Goal: Information Seeking & Learning: Learn about a topic

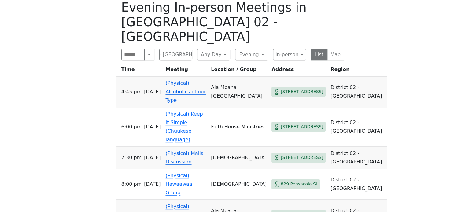
scroll to position [306, 0]
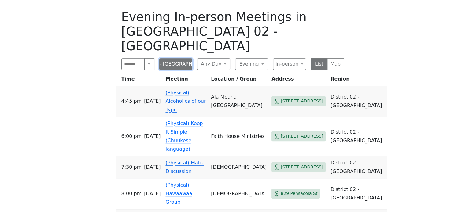
click at [187, 58] on button "District 02 - [GEOGRAPHIC_DATA]" at bounding box center [175, 64] width 33 height 12
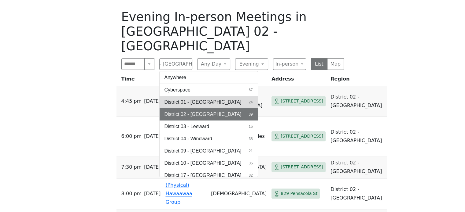
click at [221, 99] on span "District 01 - [GEOGRAPHIC_DATA]" at bounding box center [202, 102] width 77 height 7
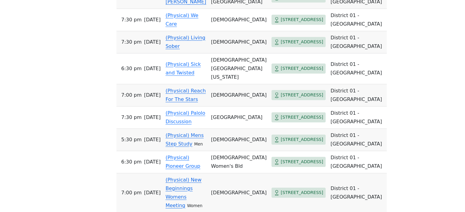
scroll to position [489, 0]
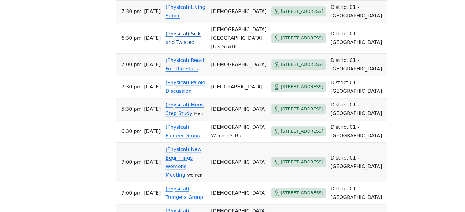
click at [199, 43] on link "(Physical) Sick and Twisted" at bounding box center [182, 38] width 35 height 14
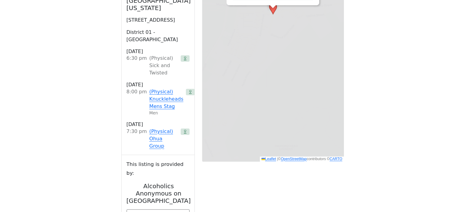
scroll to position [299, 0]
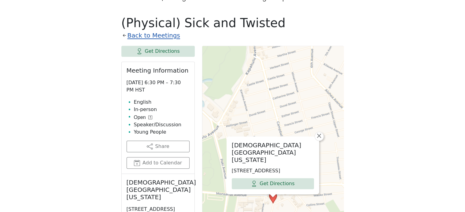
click at [168, 30] on link "Back to Meetings" at bounding box center [153, 35] width 53 height 11
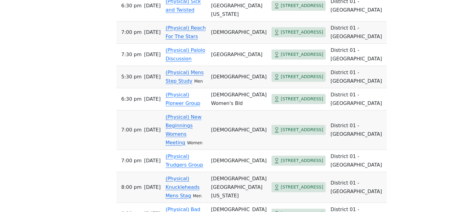
scroll to position [513, 0]
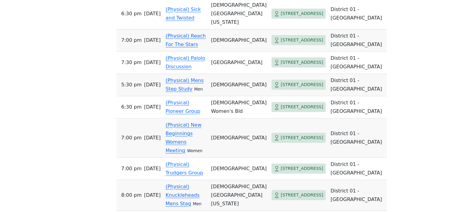
click at [203, 47] on link "(Physical) Reach For The Stars" at bounding box center [185, 40] width 40 height 14
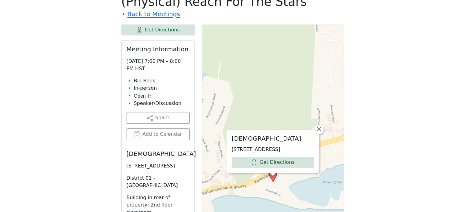
scroll to position [330, 0]
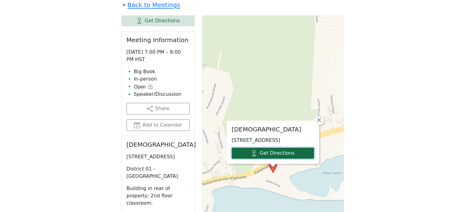
click at [303, 148] on link "Get Directions" at bounding box center [273, 153] width 82 height 11
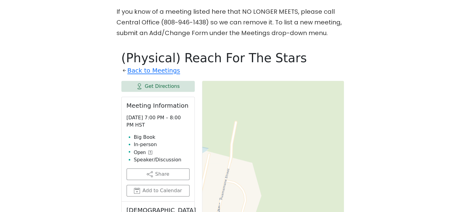
scroll to position [208, 0]
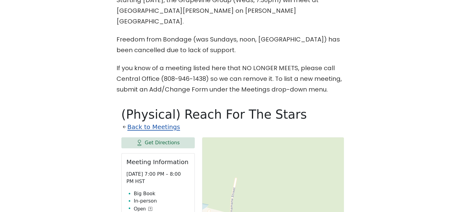
click at [137, 122] on link "Back to Meetings" at bounding box center [153, 127] width 53 height 11
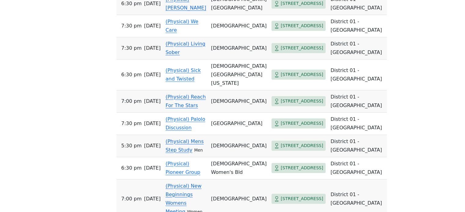
scroll to position [513, 0]
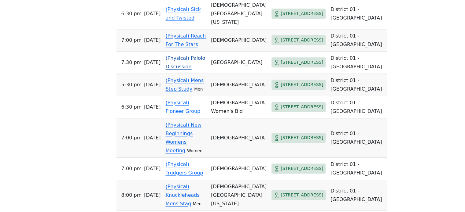
click at [187, 70] on link "(Physical) Palolo Discussion" at bounding box center [185, 62] width 40 height 14
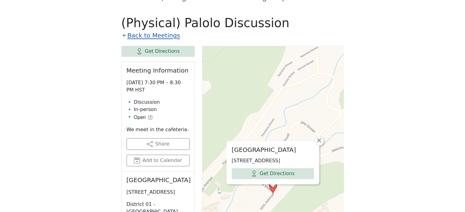
click at [154, 30] on link "Back to Meetings" at bounding box center [153, 35] width 53 height 11
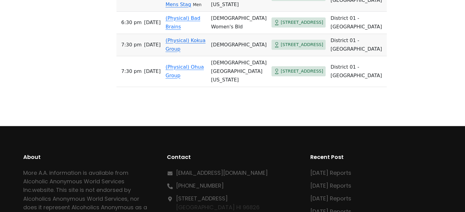
scroll to position [727, 0]
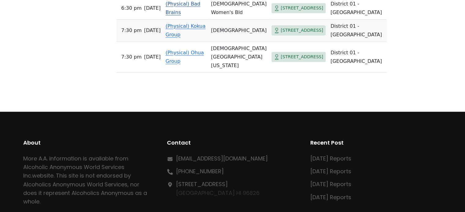
click at [200, 15] on link "(Physical) Bad Brains" at bounding box center [182, 8] width 35 height 14
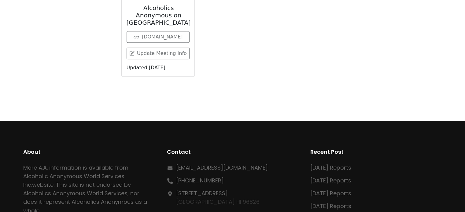
scroll to position [299, 0]
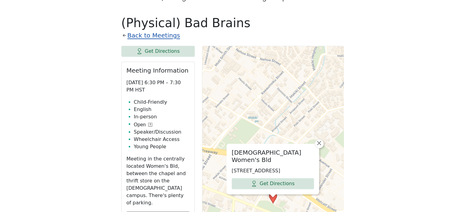
click at [163, 30] on link "Back to Meetings" at bounding box center [153, 35] width 53 height 11
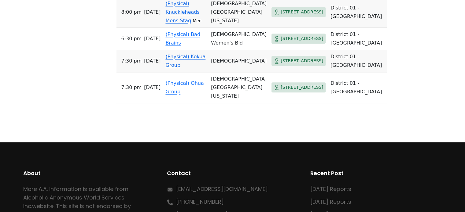
scroll to position [697, 0]
click at [196, 68] on link "(Physical) Kokua Group" at bounding box center [185, 61] width 40 height 14
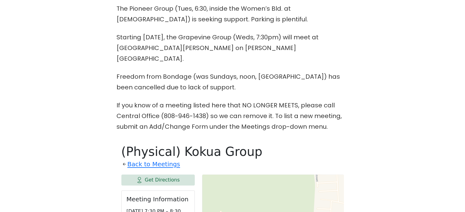
scroll to position [147, 0]
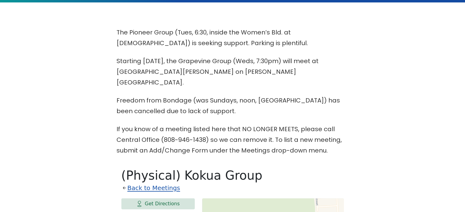
click at [163, 183] on link "Back to Meetings" at bounding box center [153, 188] width 53 height 11
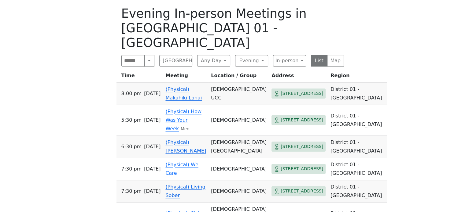
scroll to position [336, 0]
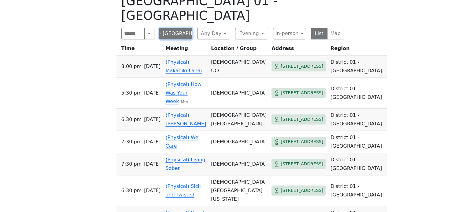
click at [183, 28] on button "District 01 - [GEOGRAPHIC_DATA]" at bounding box center [175, 34] width 33 height 12
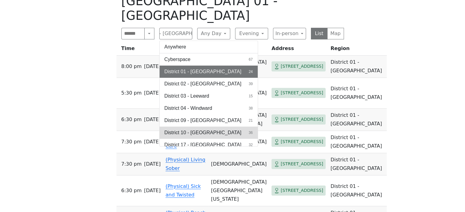
click at [198, 129] on span "District 10 - [GEOGRAPHIC_DATA]" at bounding box center [202, 132] width 77 height 7
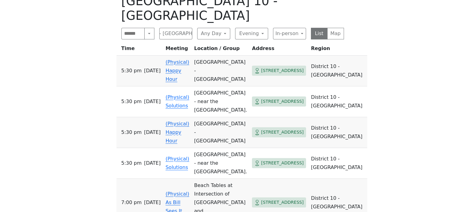
click at [398, 90] on div "The Pioneer Group (Tues, 6:30, inside the Women’s Bld. at [DEMOGRAPHIC_DATA]) i…" at bounding box center [232, 164] width 418 height 652
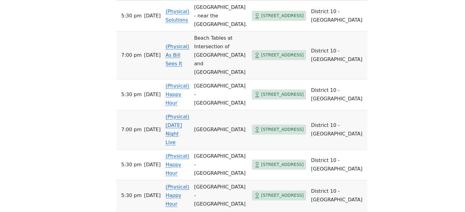
scroll to position [489, 0]
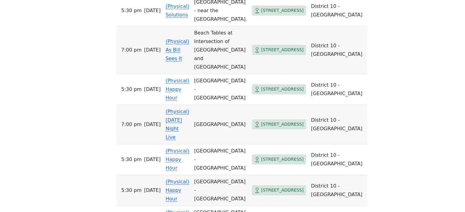
click at [189, 109] on link "(Physical) [DATE] Night Live" at bounding box center [177, 124] width 24 height 31
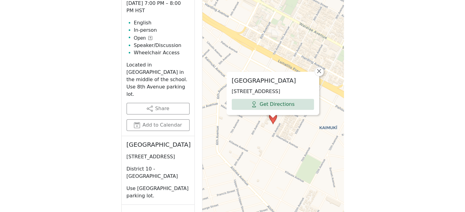
scroll to position [330, 0]
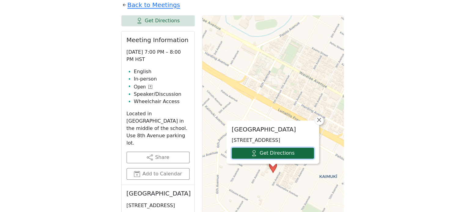
click at [238, 148] on link "Get Directions" at bounding box center [273, 153] width 82 height 11
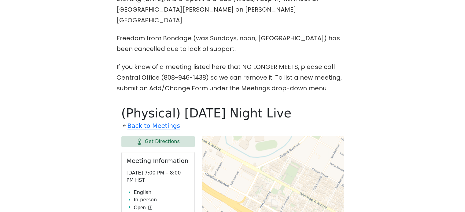
scroll to position [208, 0]
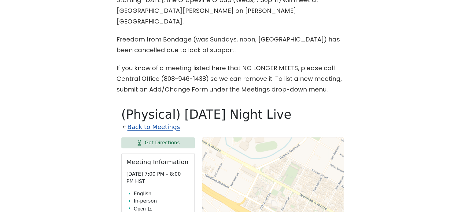
click at [142, 122] on link "Back to Meetings" at bounding box center [153, 127] width 53 height 11
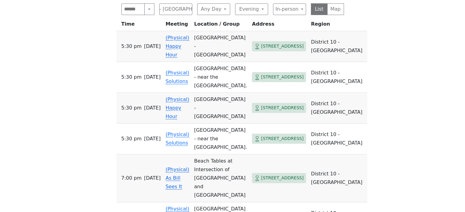
scroll to position [330, 0]
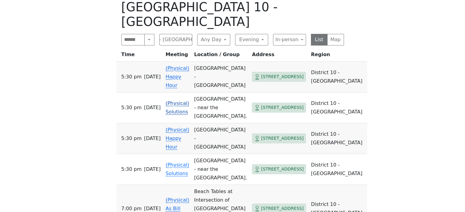
click at [183, 101] on link "(Physical) Solutions" at bounding box center [177, 108] width 24 height 14
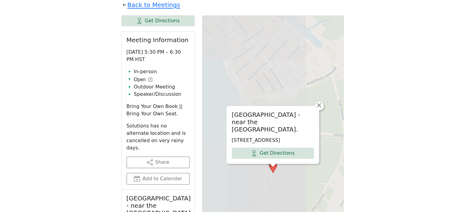
scroll to position [299, 0]
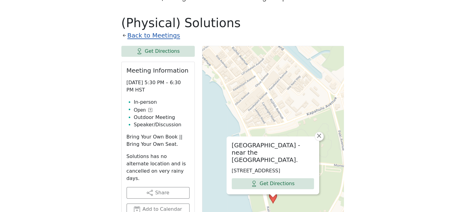
click at [163, 30] on link "Back to Meetings" at bounding box center [153, 35] width 53 height 11
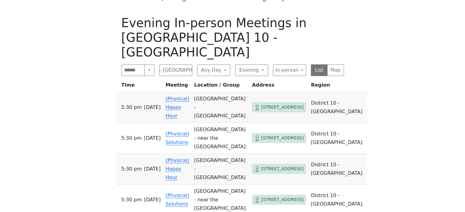
click at [170, 96] on link "(Physical) Happy Hour" at bounding box center [177, 107] width 24 height 23
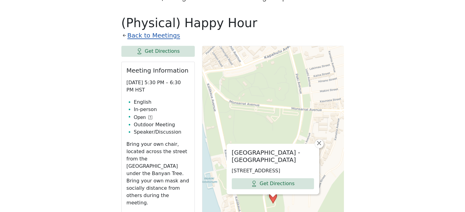
click at [164, 30] on link "Back to Meetings" at bounding box center [153, 35] width 53 height 11
